Goal: Task Accomplishment & Management: Manage account settings

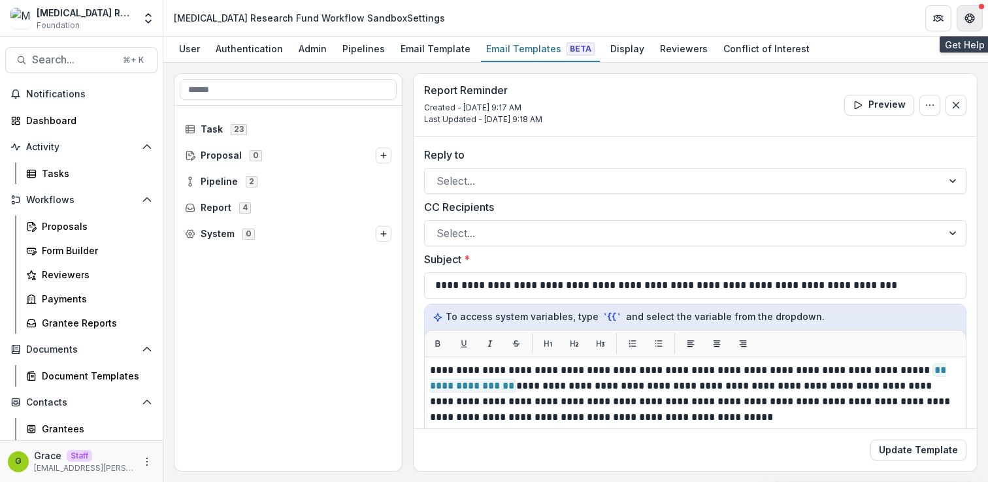
click at [969, 20] on icon "Get Help" at bounding box center [969, 21] width 3 height 3
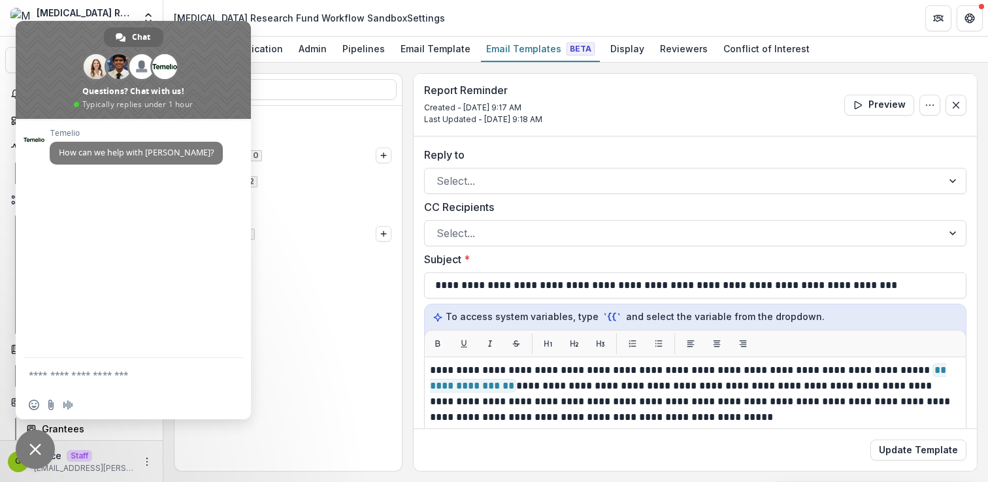
click at [461, 22] on header "Misophonia Research Fund Workflow Sandbox Settings" at bounding box center [575, 18] width 825 height 36
click at [611, 86] on div "Report Reminder Created - Sep 2, 2025 @ 9:17 AM Last Updated - Sep 2, 2025 @ 9:…" at bounding box center [695, 105] width 563 height 63
click at [24, 448] on span "Close chat" at bounding box center [35, 449] width 39 height 39
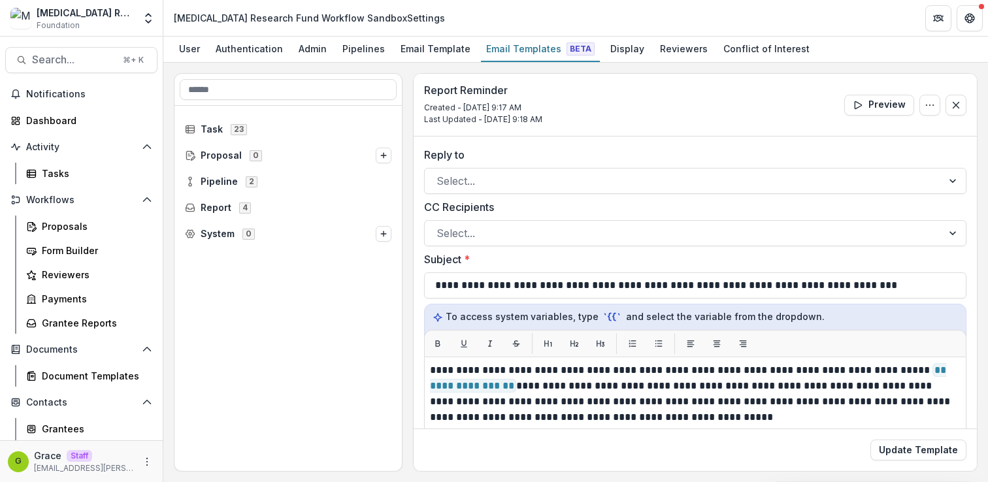
click at [128, 23] on div "Misophonia Research Fund Workflow Sandbox Foundation" at bounding box center [85, 18] width 97 height 25
click at [142, 22] on icon "Open entity switcher" at bounding box center [148, 18] width 13 height 13
click at [108, 50] on link "Admin Settings" at bounding box center [81, 51] width 157 height 22
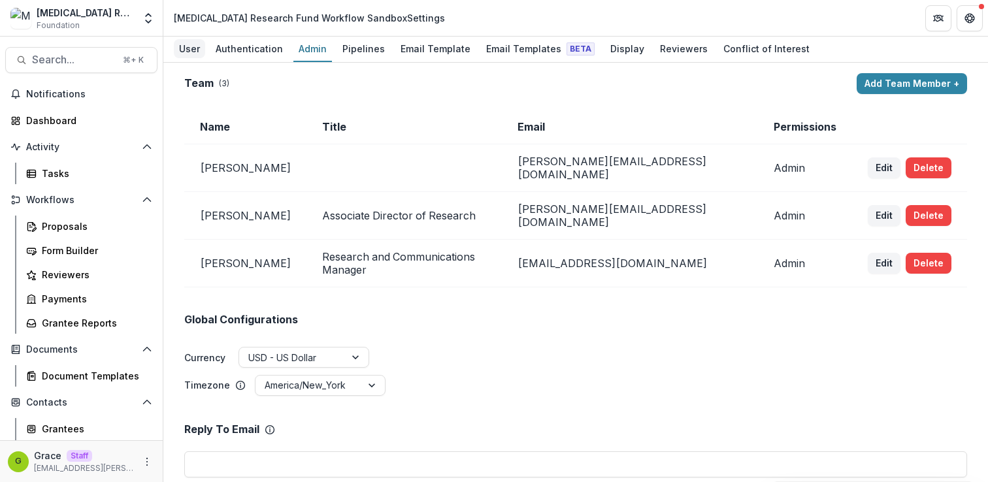
click at [186, 48] on div "User" at bounding box center [189, 48] width 31 height 19
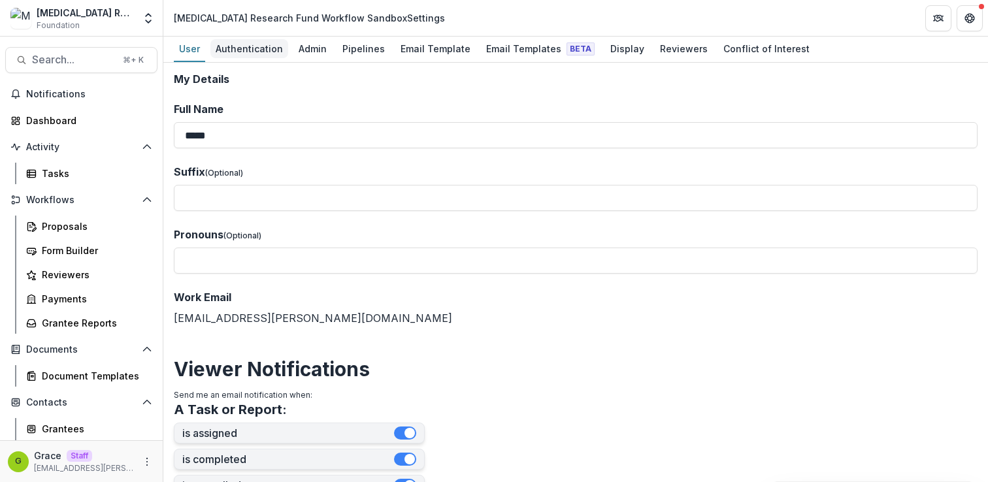
click at [269, 52] on div "Authentication" at bounding box center [249, 48] width 78 height 19
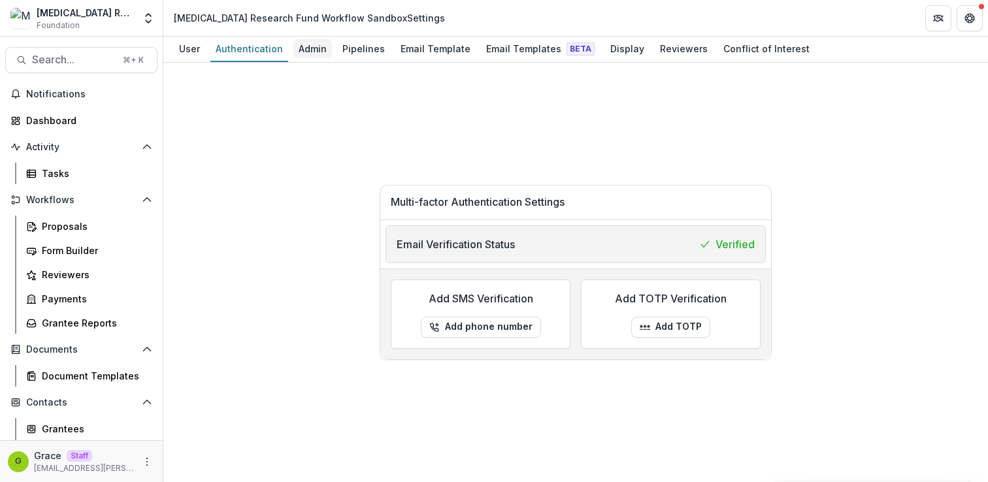
click at [313, 50] on div "Admin" at bounding box center [312, 48] width 39 height 19
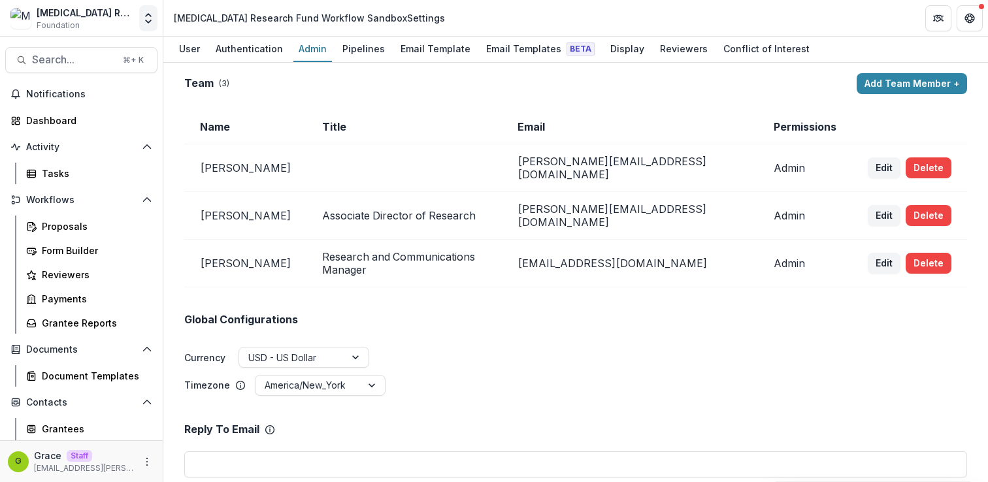
click at [142, 18] on icon "Open entity switcher" at bounding box center [148, 18] width 13 height 13
click at [108, 46] on link "Admin Settings" at bounding box center [81, 51] width 157 height 22
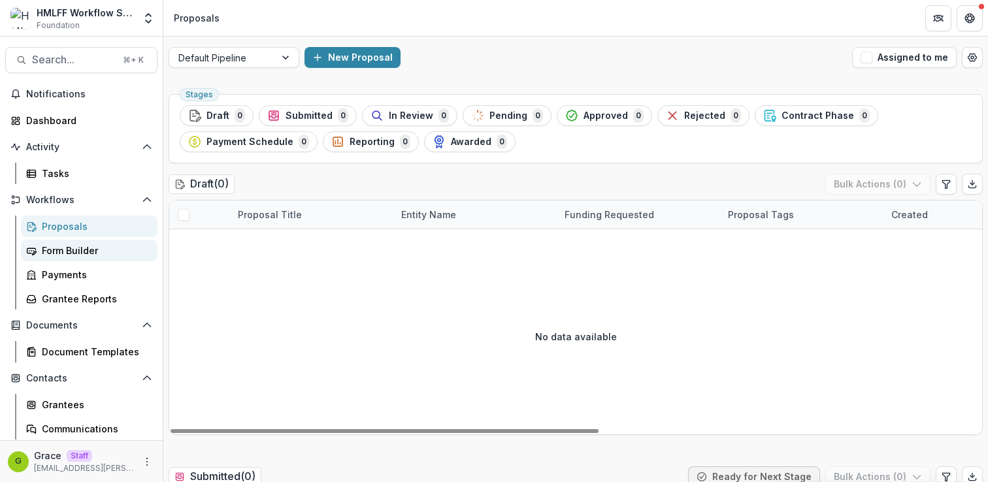
click at [97, 253] on div "Form Builder" at bounding box center [94, 251] width 105 height 14
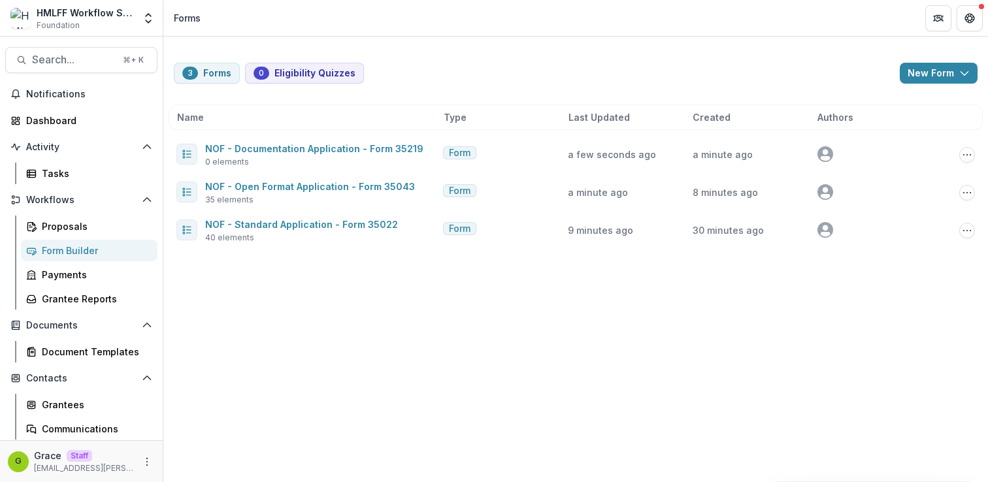
click at [536, 302] on div "3 Forms 0 Eligibility Quizzes New Form New Eligibility Quiz New Form Name Type …" at bounding box center [575, 260] width 825 height 446
click at [502, 278] on div "3 Forms 0 Eligibility Quizzes New Form New Eligibility Quiz New Form Name Type …" at bounding box center [575, 260] width 825 height 446
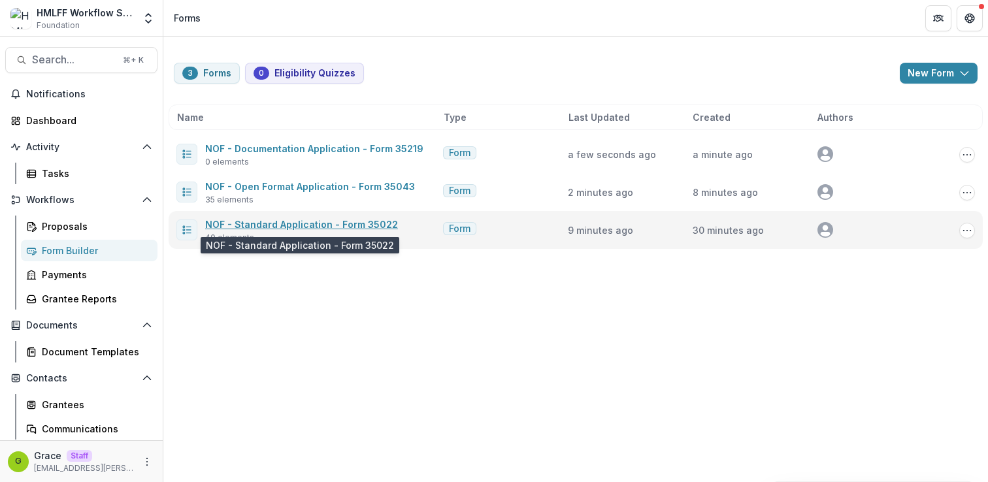
click at [353, 221] on link "NOF - Standard Application - Form 35022" at bounding box center [301, 224] width 193 height 11
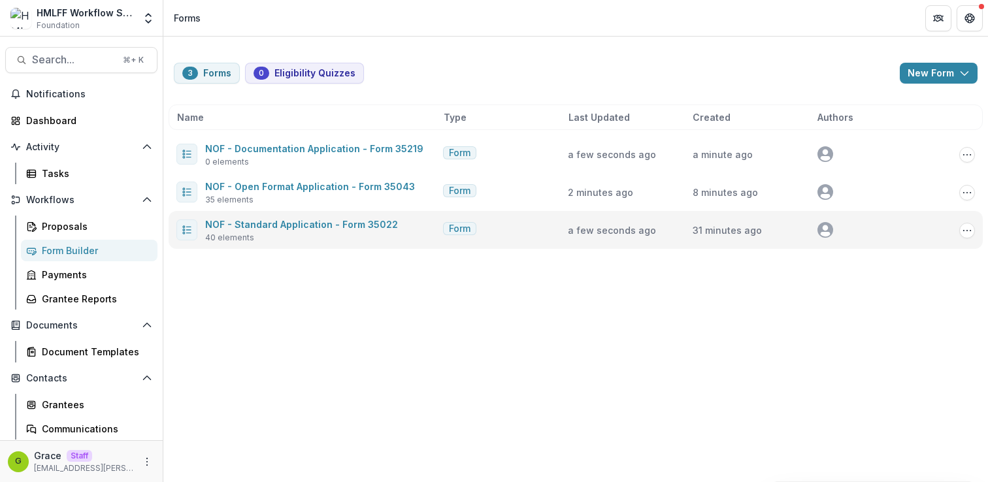
click at [824, 229] on icon "avatar" at bounding box center [826, 228] width 6 height 6
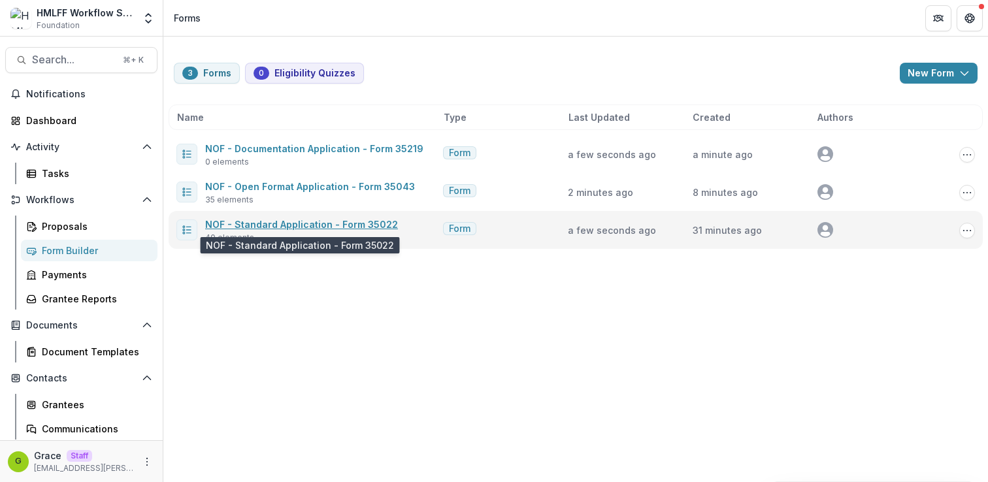
click at [333, 225] on link "NOF - Standard Application - Form 35022" at bounding box center [301, 224] width 193 height 11
